Goal: Task Accomplishment & Management: Use online tool/utility

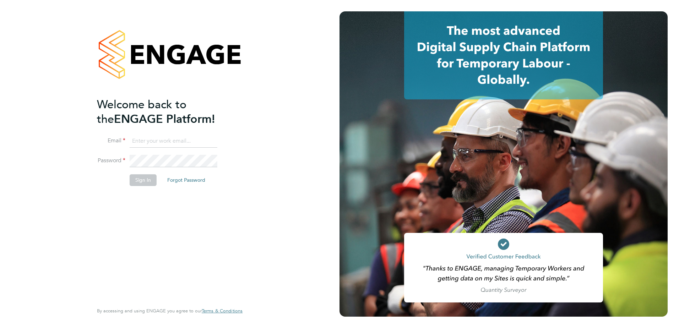
type input "[PERSON_NAME][EMAIL_ADDRESS][DOMAIN_NAME]"
click at [135, 183] on button "Sign In" at bounding box center [143, 179] width 27 height 11
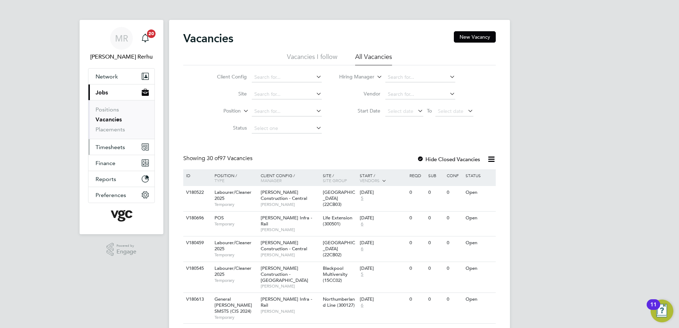
click at [123, 145] on span "Timesheets" at bounding box center [110, 147] width 29 height 7
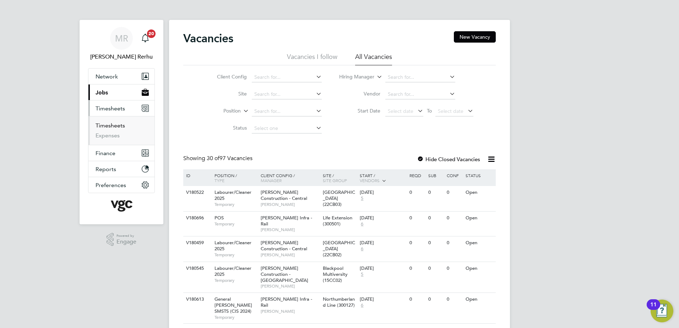
click at [117, 126] on link "Timesheets" at bounding box center [110, 125] width 29 height 7
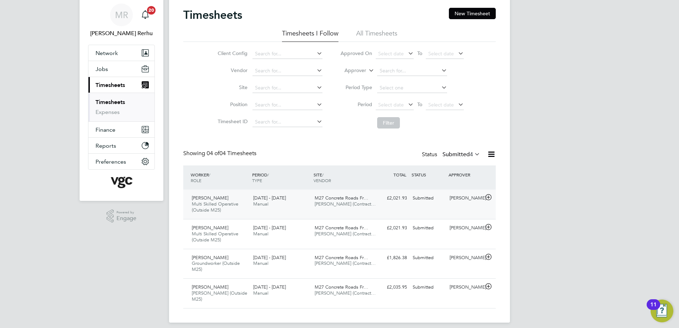
click at [281, 211] on div "Dilbag Singh Multi Skilled Operative (Outside M25) 20 - 26 Sep 2025 20 - 26 Sep…" at bounding box center [339, 204] width 313 height 29
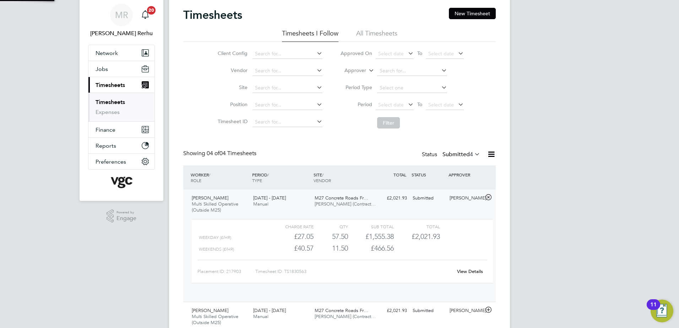
scroll to position [12, 69]
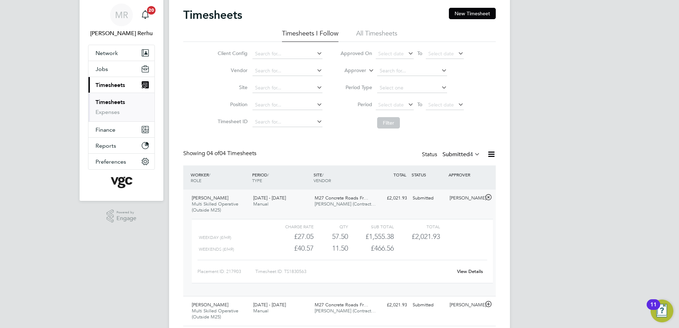
click at [473, 271] on link "View Details" at bounding box center [470, 272] width 26 height 6
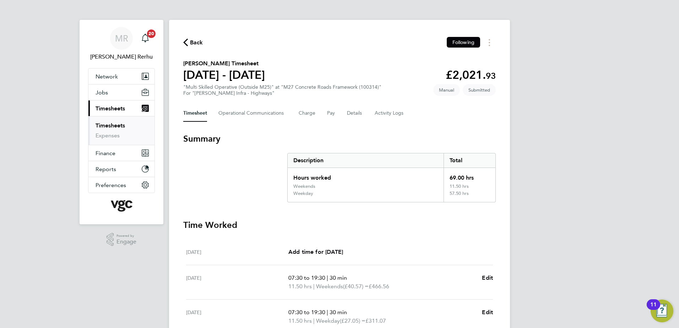
click at [111, 124] on link "Timesheets" at bounding box center [110, 125] width 29 height 7
